Goal: Transaction & Acquisition: Obtain resource

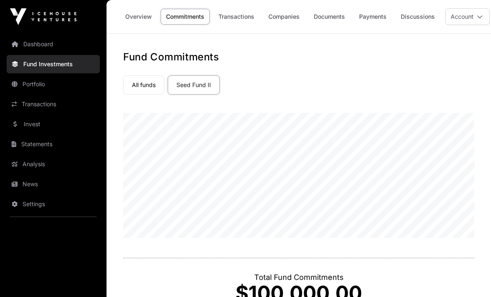
click at [39, 49] on link "Dashboard" at bounding box center [53, 44] width 93 height 18
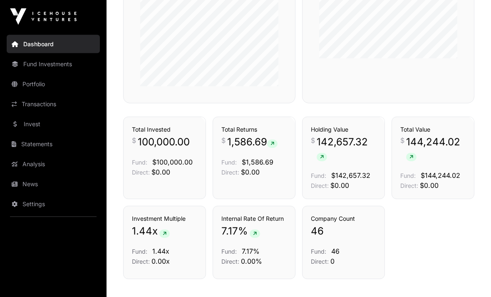
scroll to position [513, 0]
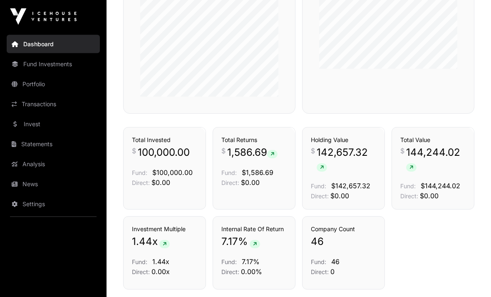
click at [27, 199] on link "Settings" at bounding box center [53, 204] width 93 height 18
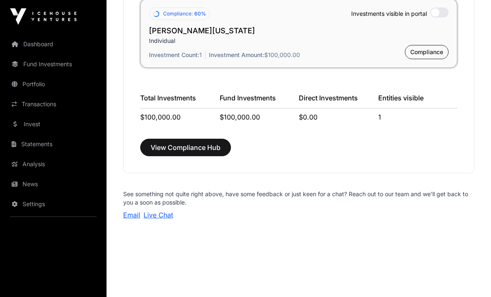
scroll to position [711, 0]
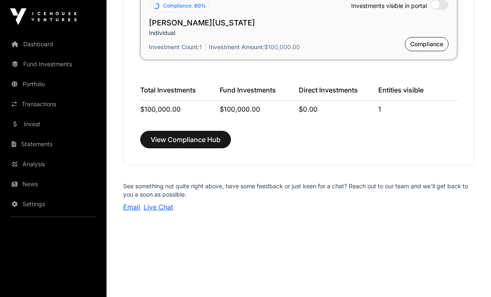
click at [44, 124] on link "Invest" at bounding box center [53, 124] width 93 height 18
click at [31, 124] on link "Invest" at bounding box center [53, 124] width 93 height 18
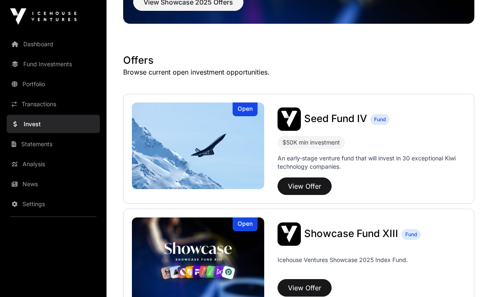
scroll to position [122, 0]
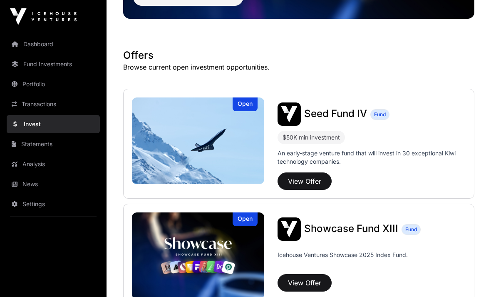
click at [304, 181] on button "View Offer" at bounding box center [305, 180] width 54 height 17
